Goal: Check status: Check status

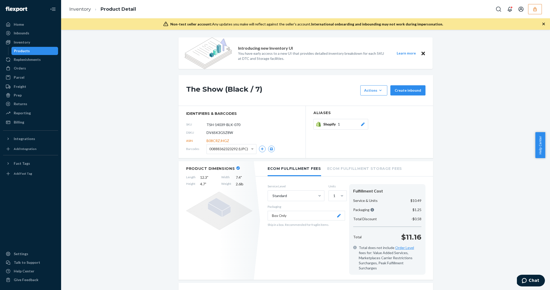
scroll to position [409, 0]
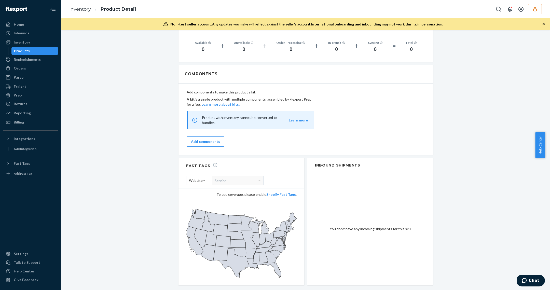
drag, startPoint x: 26, startPoint y: 41, endPoint x: 32, endPoint y: 50, distance: 10.3
click at [26, 41] on div "Inventory" at bounding box center [22, 42] width 16 height 5
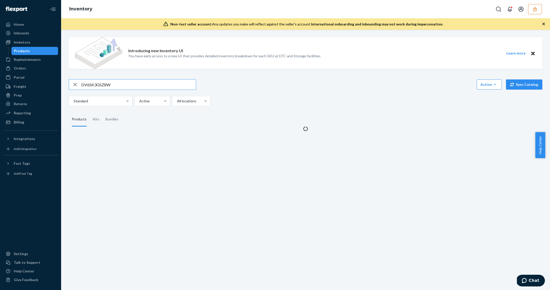
drag, startPoint x: 32, startPoint y: 51, endPoint x: 36, endPoint y: 53, distance: 4.1
click at [33, 51] on div "Products" at bounding box center [35, 50] width 46 height 7
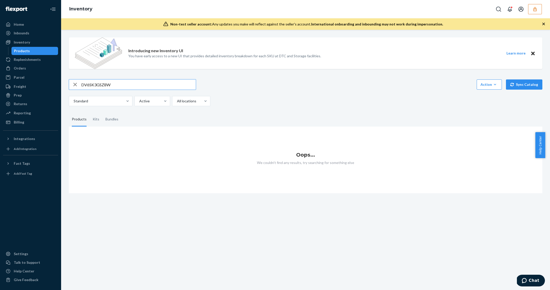
click at [120, 83] on input "DV6SK3GSZ8W" at bounding box center [138, 84] width 115 height 10
paste input "AF36V7FA8G"
type input "DAF36V7FA8G"
click at [528, 8] on div at bounding box center [517, 9] width 48 height 10
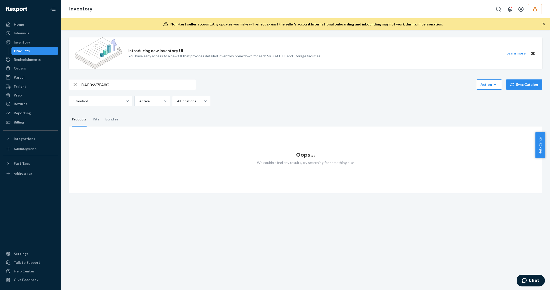
click at [533, 7] on icon "button" at bounding box center [534, 9] width 5 height 5
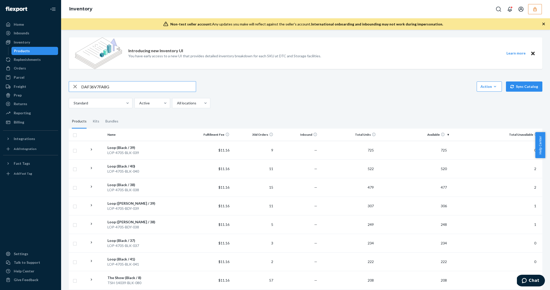
type input "DAF36V7FA8G"
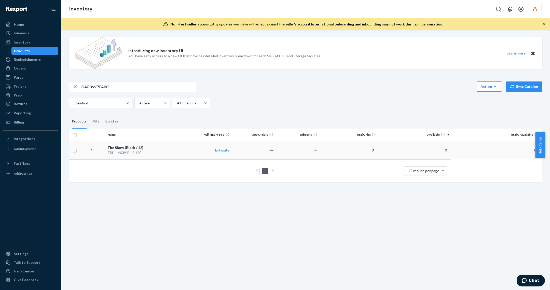
click at [171, 159] on td "The Show (Black / 12) TSH-14039-BLK-120" at bounding box center [146, 150] width 82 height 19
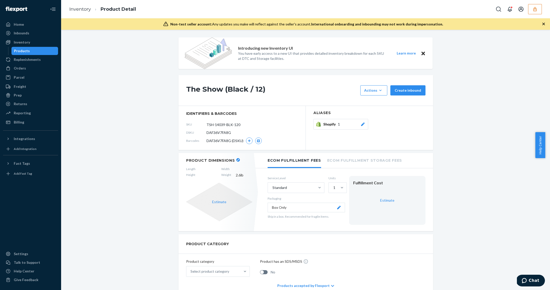
click at [37, 52] on div "Products" at bounding box center [35, 50] width 46 height 7
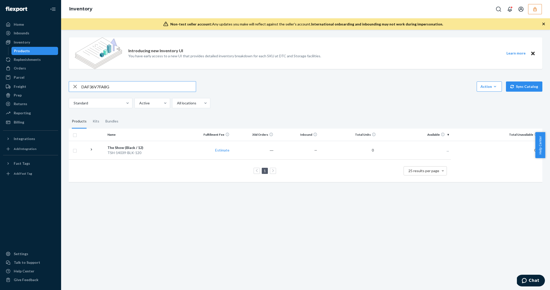
click at [125, 84] on input "DAF36V7FA8G" at bounding box center [138, 86] width 115 height 10
type input "STA-12844-GYWC-080"
click at [224, 153] on td "$11.16" at bounding box center [210, 150] width 44 height 19
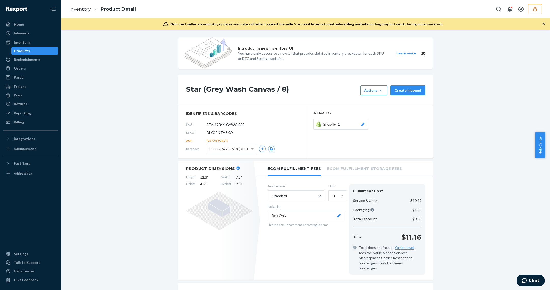
click at [538, 13] on button "button" at bounding box center [535, 9] width 14 height 10
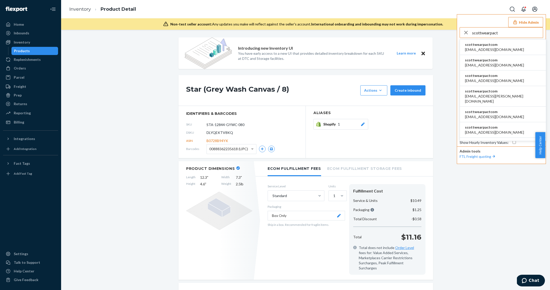
type input "scottwearpact"
click at [501, 45] on li "scottwearpactcom agertz@wearpact.com" at bounding box center [503, 47] width 86 height 16
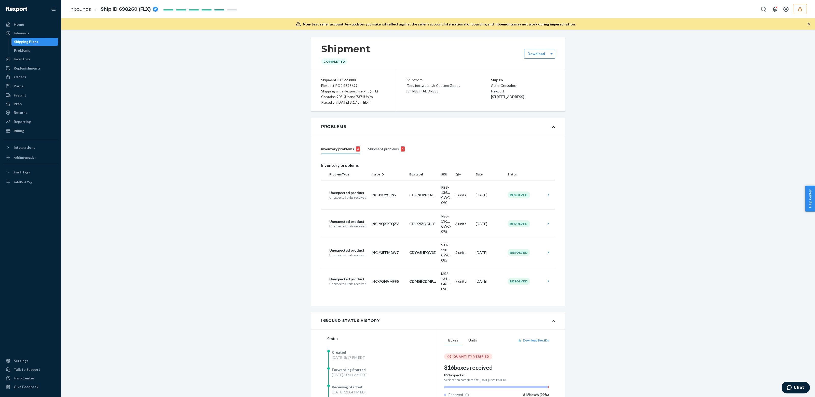
scroll to position [4448, 0]
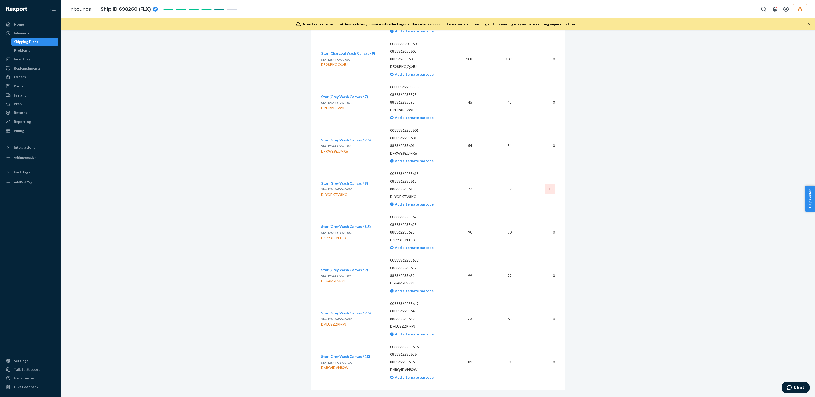
click at [513, 96] on td "45" at bounding box center [495, 102] width 39 height 43
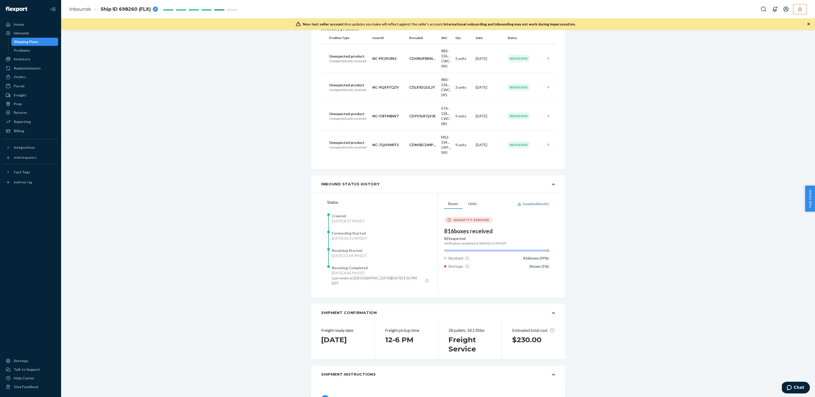
scroll to position [9, 0]
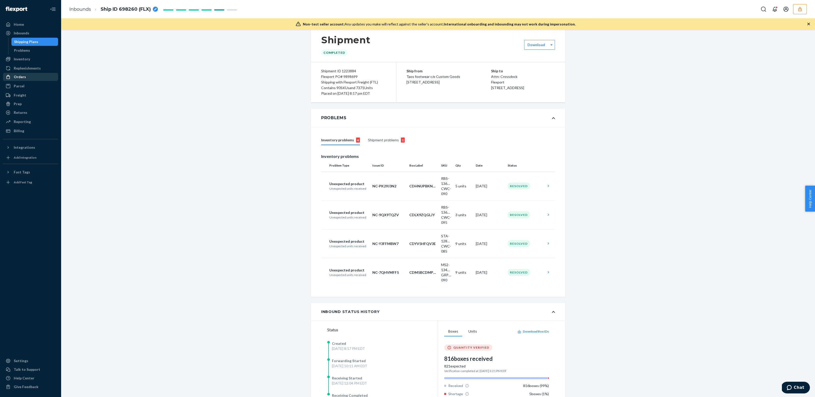
click at [33, 78] on div "Orders" at bounding box center [31, 76] width 54 height 7
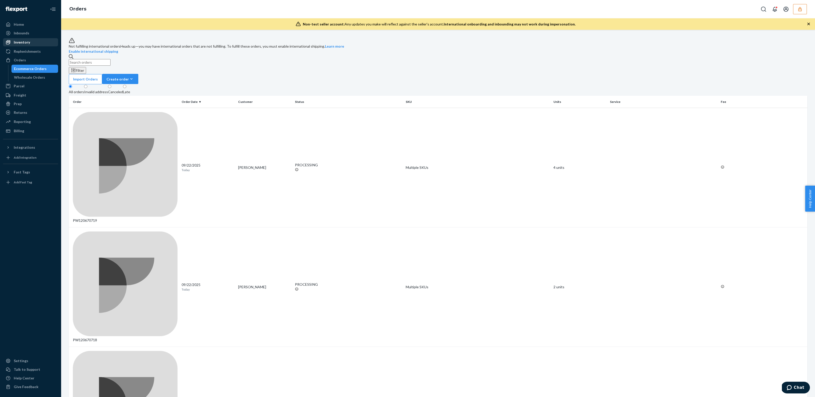
click at [35, 40] on div "Inventory" at bounding box center [31, 42] width 54 height 7
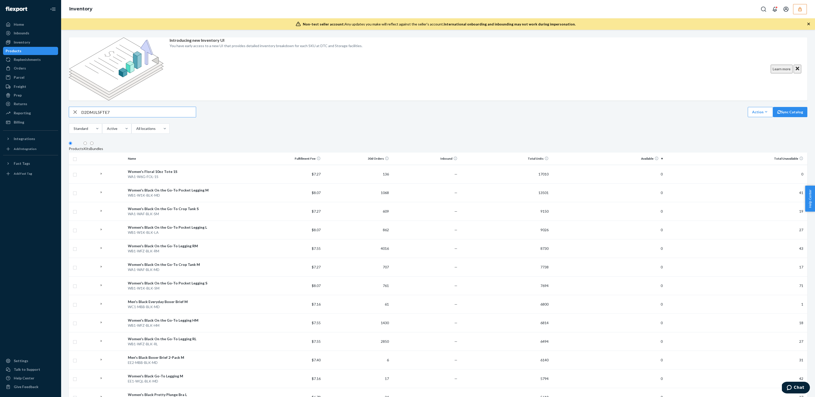
type input "D2DMJL5FTE7"
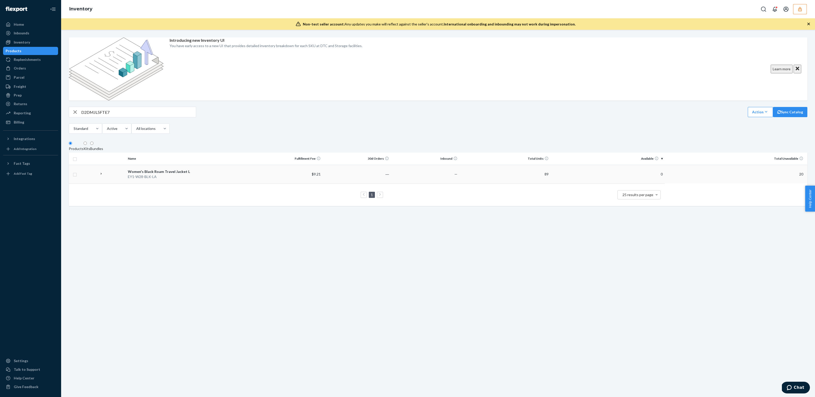
click at [132, 174] on div "EY1-W28-BLK-LA" at bounding box center [190, 176] width 124 height 5
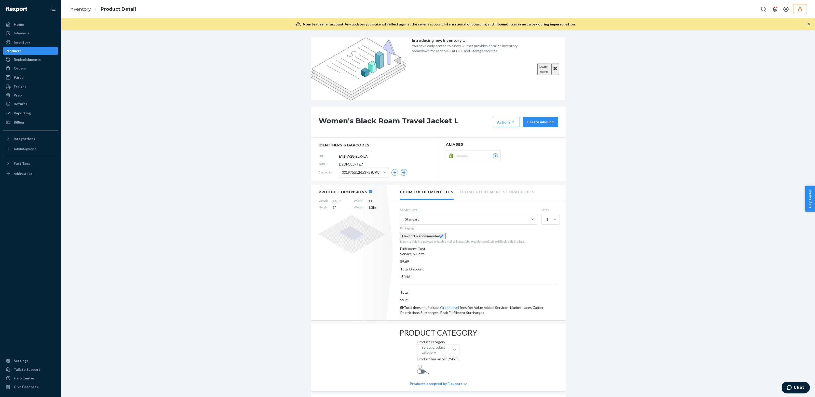
scroll to position [298, 0]
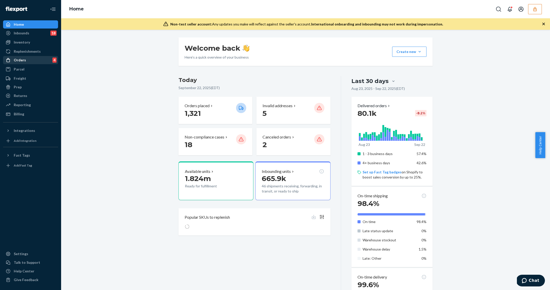
click at [29, 62] on div "Orders 4" at bounding box center [31, 60] width 54 height 7
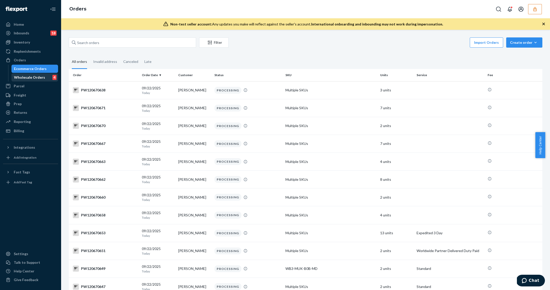
click at [30, 77] on div "Wholesale Orders" at bounding box center [29, 77] width 31 height 5
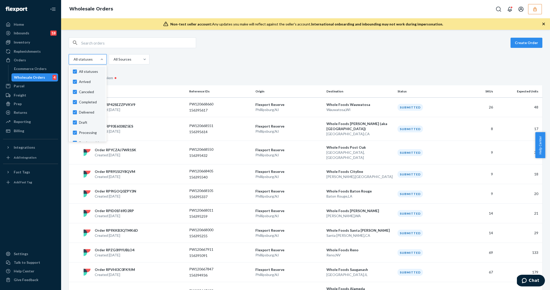
click at [86, 64] on div "All statuses" at bounding box center [88, 59] width 38 height 10
click at [74, 62] on input "option Arrived focused, 1 of 11. 11 results available. Use Up and Down to choos…" at bounding box center [73, 59] width 1 height 5
click at [75, 69] on label "All statuses" at bounding box center [88, 71] width 30 height 5
checkbox input "false"
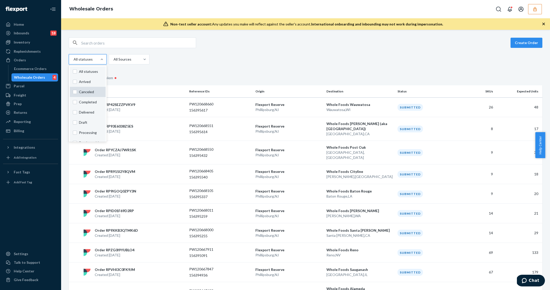
checkbox input "false"
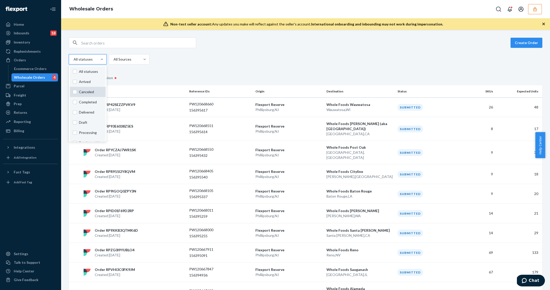
checkbox input "false"
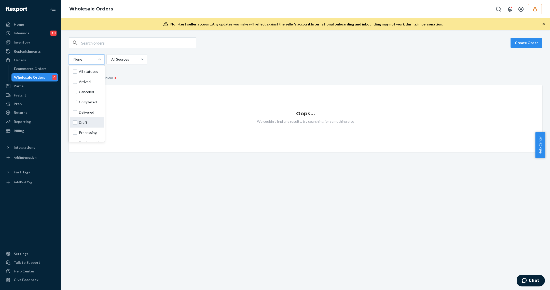
click at [79, 116] on div "Delivered" at bounding box center [87, 112] width 34 height 10
click at [74, 62] on input "option Delivered focused, 0 of 11. 11 results available. Use Up and Down to cho…" at bounding box center [73, 59] width 1 height 5
checkbox input "true"
click at [80, 120] on span "Draft" at bounding box center [90, 122] width 22 height 5
checkbox input "true"
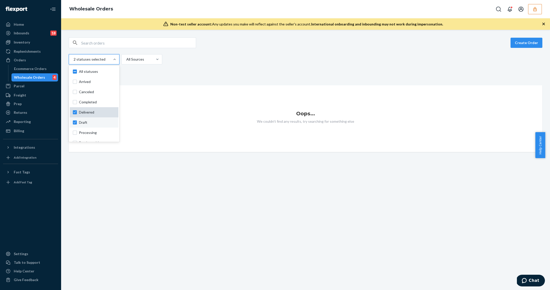
click at [81, 113] on span "Delivered" at bounding box center [97, 112] width 36 height 5
checkbox input "false"
click at [75, 68] on div "All statuses" at bounding box center [87, 71] width 34 height 10
